Goal: Transaction & Acquisition: Purchase product/service

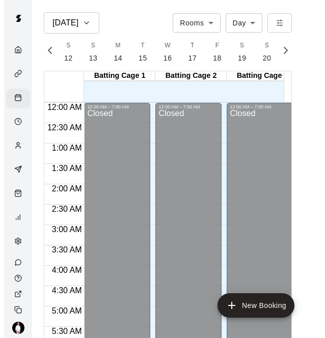
scroll to position [0, 4350]
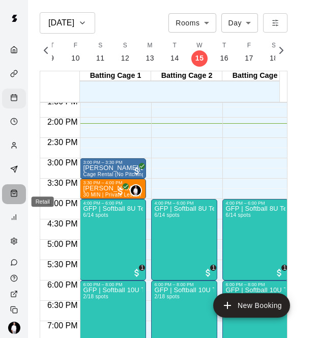
click at [15, 199] on div "Retail" at bounding box center [16, 195] width 13 height 10
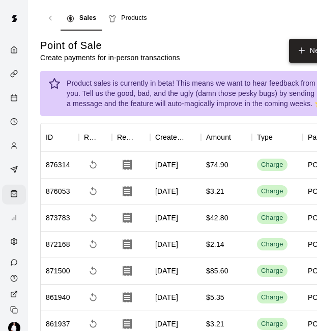
click at [305, 50] on icon "button" at bounding box center [303, 50] width 6 height 0
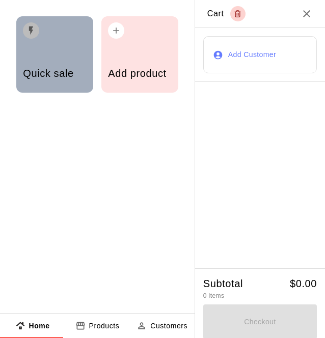
click at [46, 66] on div "Quick sale" at bounding box center [54, 75] width 63 height 36
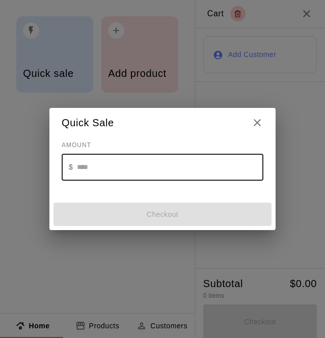
click at [78, 168] on input "text" at bounding box center [170, 167] width 186 height 27
type input "*"
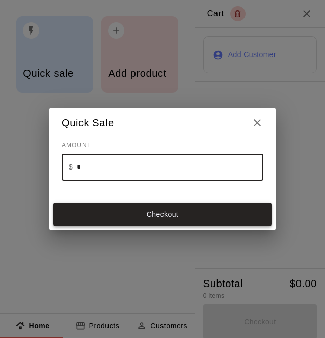
type input "*"
click at [157, 213] on button "Checkout" at bounding box center [162, 214] width 218 height 23
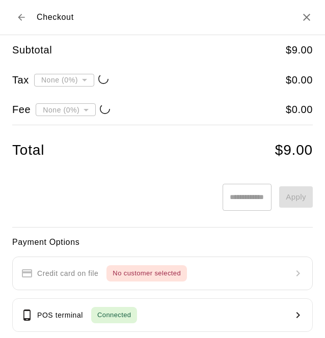
type input "**********"
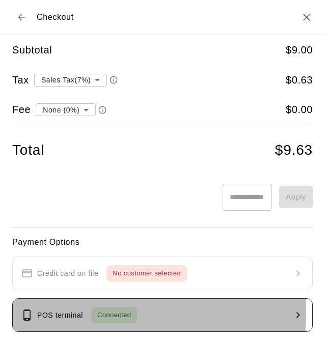
click at [114, 314] on span "Connected" at bounding box center [114, 316] width 46 height 12
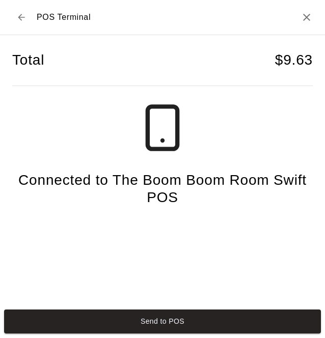
click at [114, 314] on button "Send to POS" at bounding box center [162, 321] width 317 height 23
